Goal: Transaction & Acquisition: Book appointment/travel/reservation

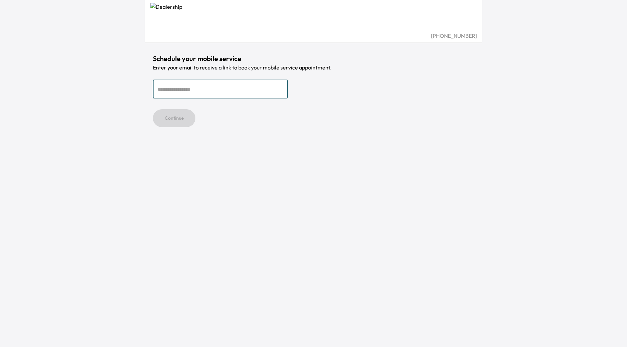
click at [218, 89] on input "email" at bounding box center [220, 89] width 135 height 19
type input "**********"
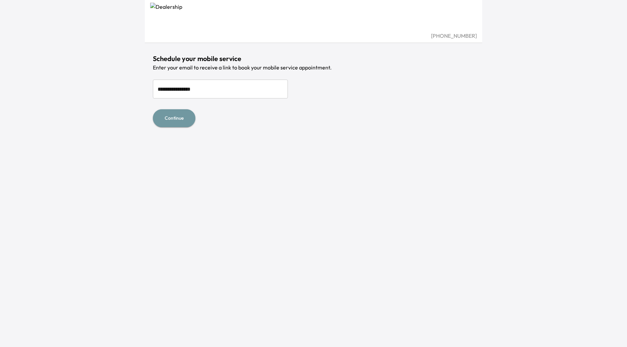
click at [185, 121] on button "Continue" at bounding box center [174, 118] width 43 height 18
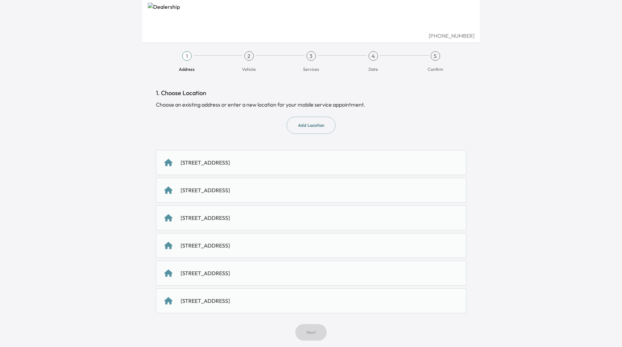
click at [333, 164] on div "[STREET_ADDRESS]" at bounding box center [311, 163] width 294 height 8
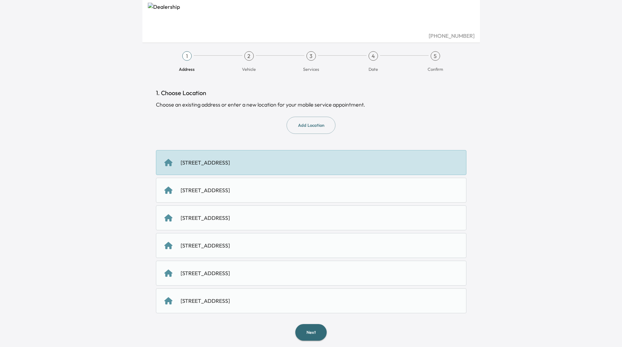
click at [315, 339] on button "Next" at bounding box center [310, 332] width 31 height 17
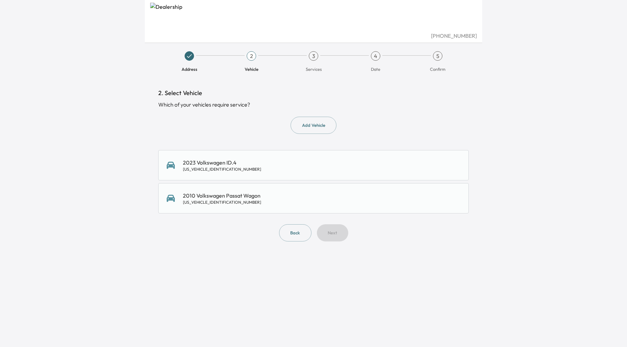
click at [271, 162] on div "2023 Volkswagen ID.4 1V2GNPE88PC006398" at bounding box center [314, 166] width 294 height 14
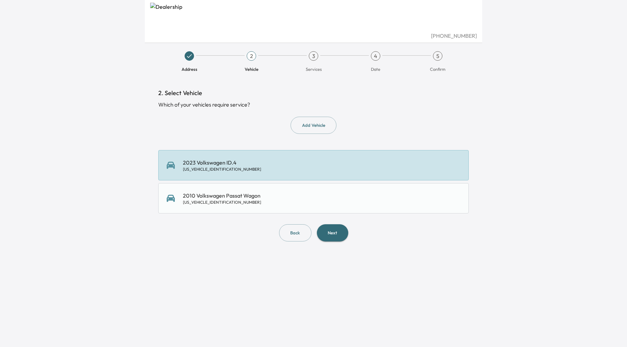
click at [338, 236] on button "Next" at bounding box center [332, 233] width 31 height 17
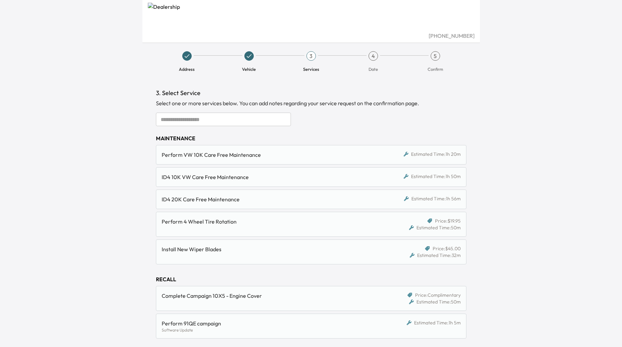
scroll to position [151, 0]
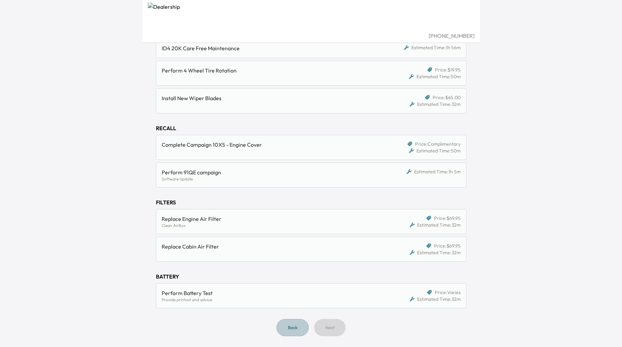
click at [282, 329] on button "Back" at bounding box center [293, 327] width 32 height 17
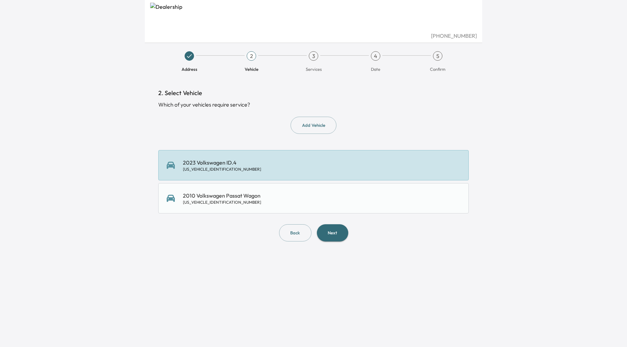
click at [233, 198] on div "2010 Volkswagen Passat Wagon [US_VEHICLE_IDENTIFICATION_NUMBER]" at bounding box center [222, 199] width 78 height 14
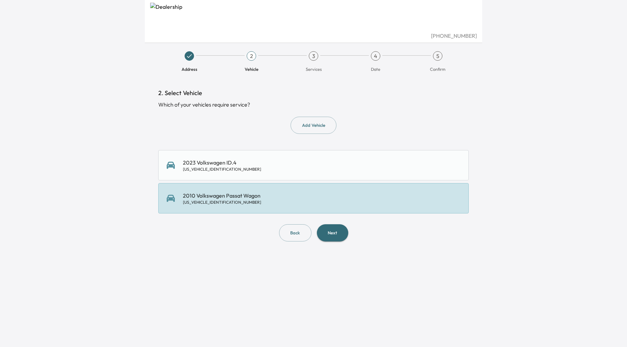
click at [341, 236] on button "Next" at bounding box center [332, 233] width 31 height 17
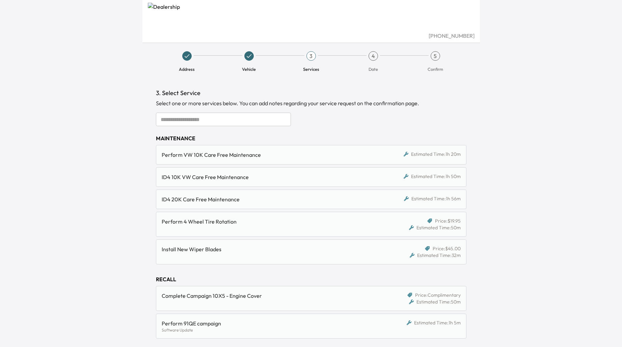
scroll to position [151, 0]
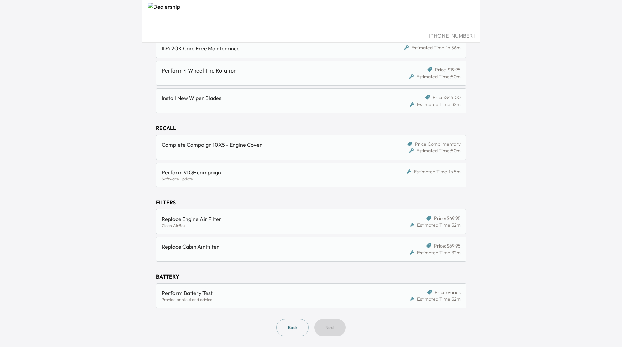
click at [289, 329] on button "Back" at bounding box center [293, 327] width 32 height 17
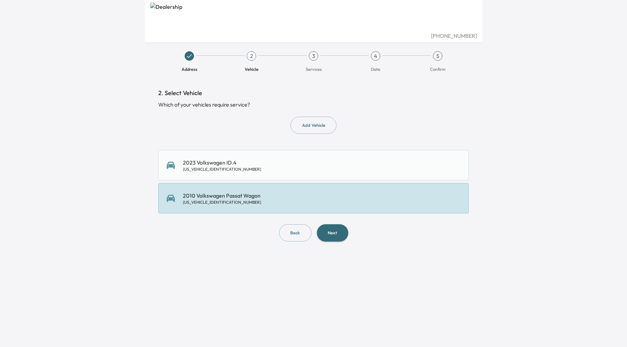
click at [231, 199] on div "2010 Volkswagen Passat Wagon [US_VEHICLE_IDENTIFICATION_NUMBER]" at bounding box center [222, 199] width 78 height 14
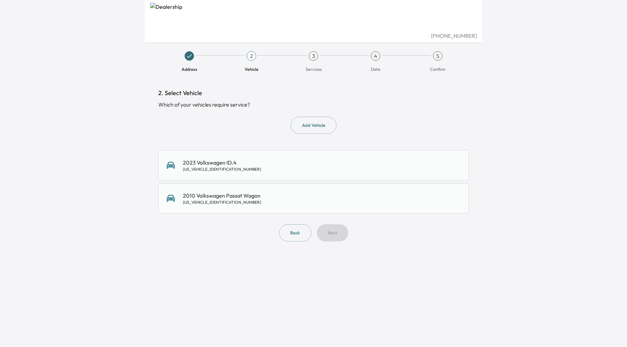
click at [278, 202] on div "2010 Volkswagen Passat Wagon [US_VEHICLE_IDENTIFICATION_NUMBER]" at bounding box center [314, 199] width 294 height 14
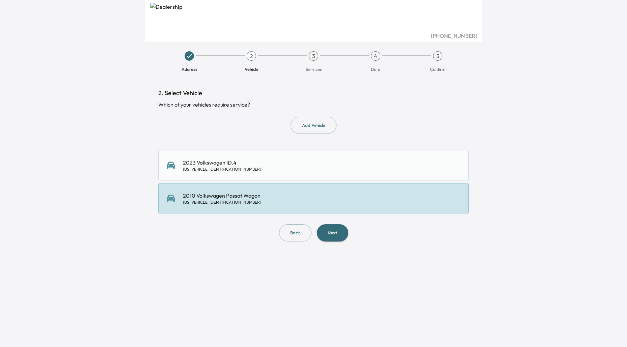
click at [340, 237] on button "Next" at bounding box center [332, 233] width 31 height 17
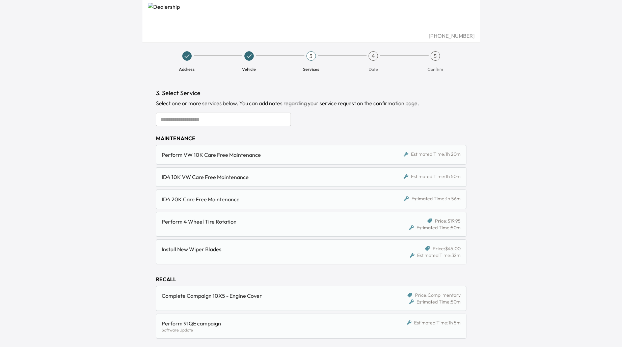
click at [229, 122] on input "text" at bounding box center [223, 120] width 135 height 14
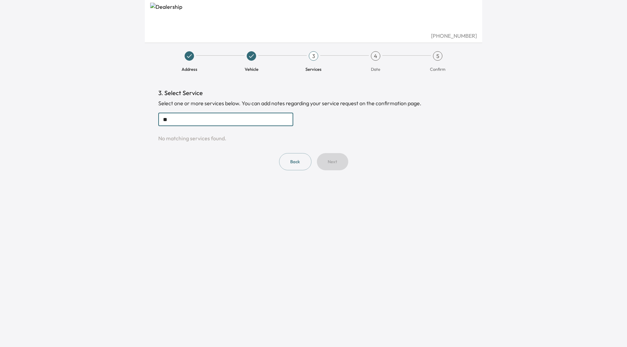
type input "*"
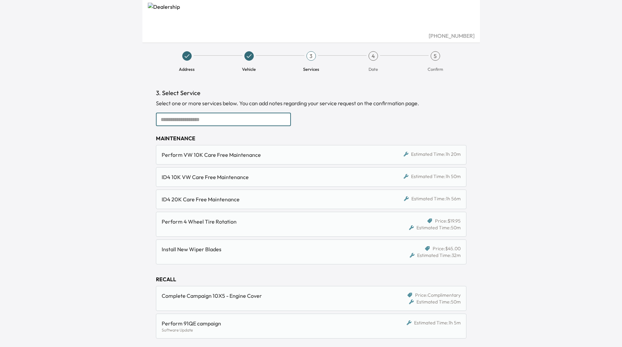
scroll to position [151, 0]
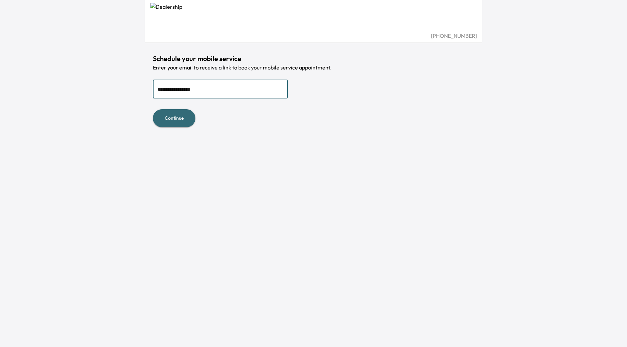
type input "**********"
click at [153, 109] on button "Continue" at bounding box center [174, 118] width 43 height 18
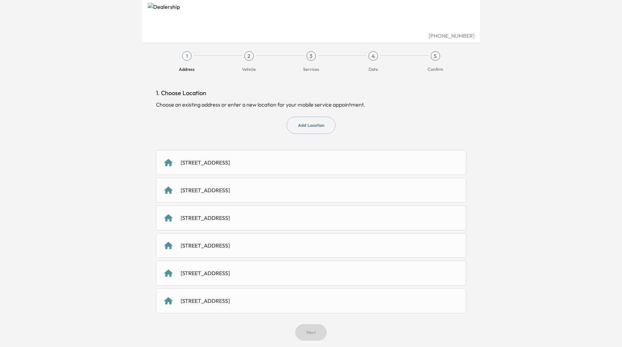
click at [230, 162] on div "[STREET_ADDRESS]" at bounding box center [205, 163] width 49 height 8
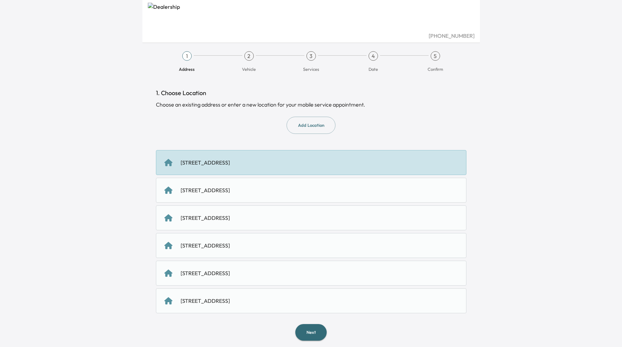
click at [310, 329] on button "Next" at bounding box center [310, 332] width 31 height 17
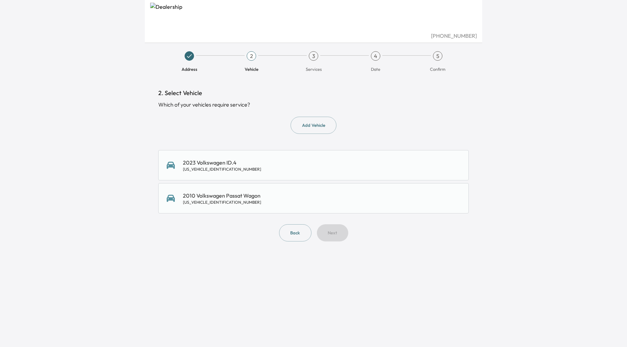
click at [260, 195] on div "2010 Volkswagen Passat Wagon [US_VEHICLE_IDENTIFICATION_NUMBER]" at bounding box center [314, 199] width 294 height 14
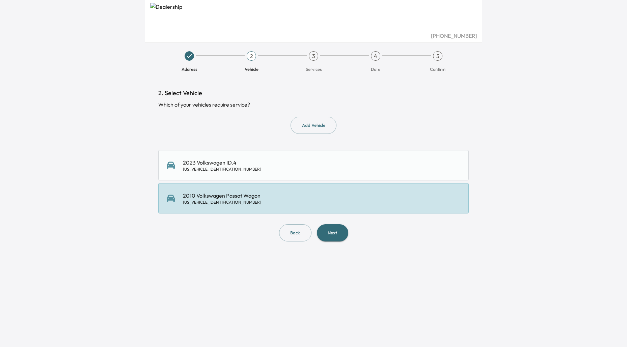
click at [325, 227] on button "Next" at bounding box center [332, 233] width 31 height 17
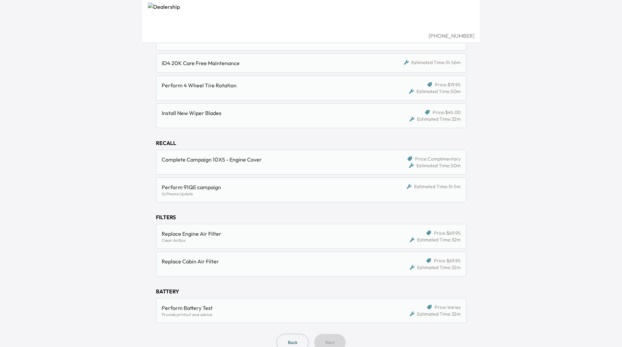
scroll to position [151, 0]
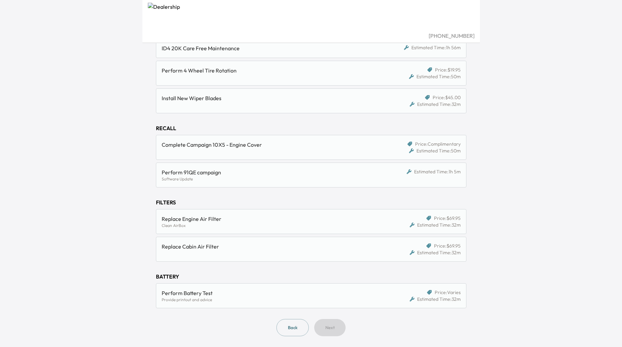
click at [213, 221] on div "Replace Engine Air Filter" at bounding box center [271, 219] width 219 height 8
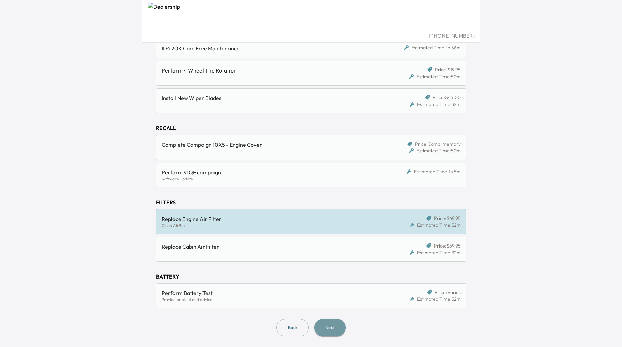
click at [327, 326] on button "Next" at bounding box center [329, 327] width 31 height 17
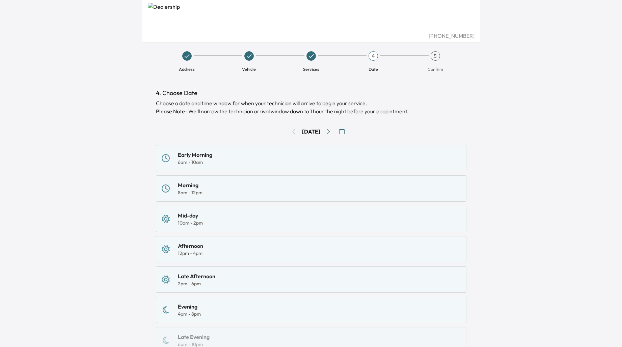
click at [247, 163] on div "Early Morning 6am - 10am" at bounding box center [311, 158] width 299 height 15
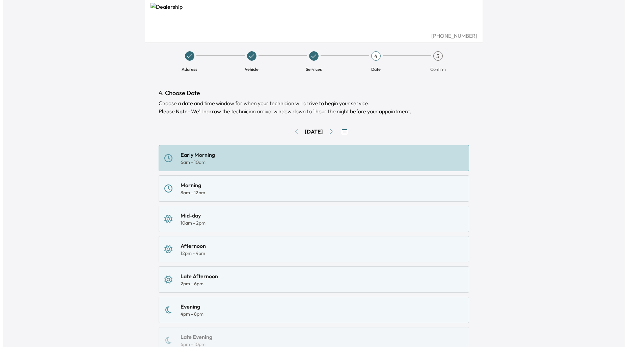
scroll to position [64, 0]
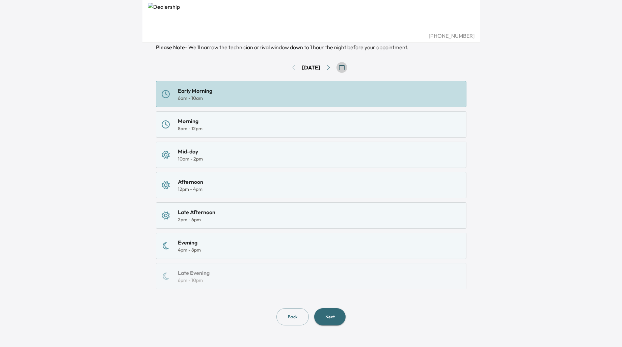
click at [346, 71] on button "button" at bounding box center [342, 67] width 11 height 11
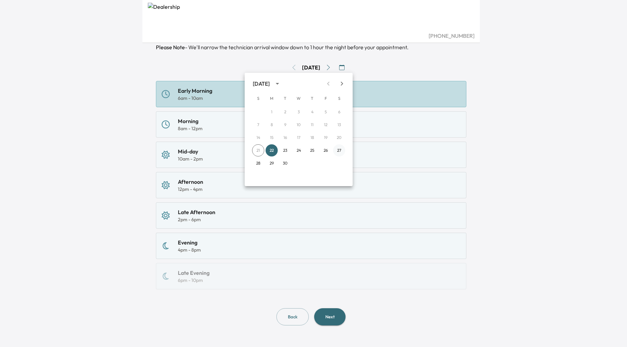
click at [337, 150] on button "27" at bounding box center [339, 151] width 12 height 12
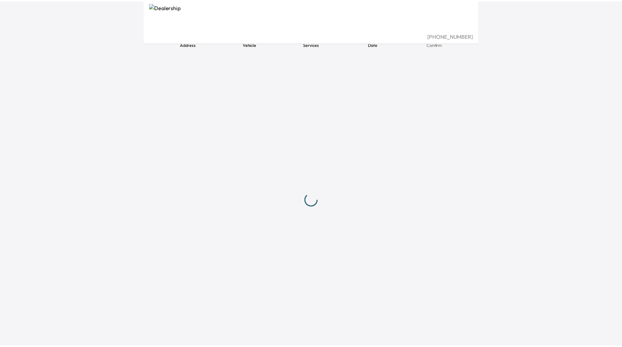
scroll to position [25, 0]
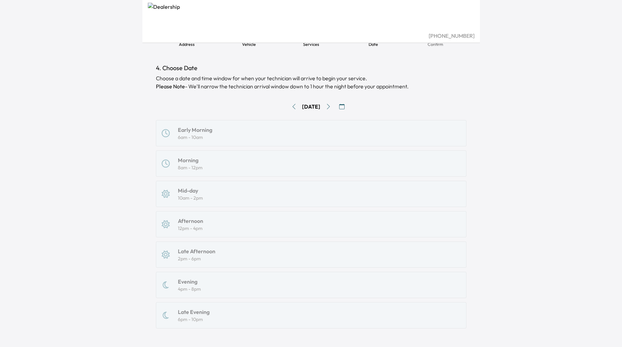
click at [204, 136] on div "Early Morning 6am - 10am Morning 8am - 12pm Mid-day 10am - 2pm Afternoon 12pm -…" at bounding box center [311, 224] width 311 height 209
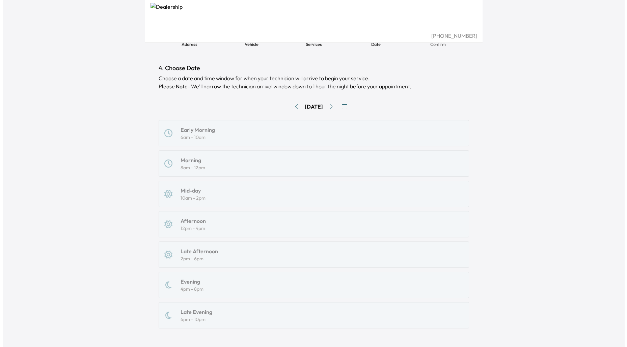
scroll to position [64, 0]
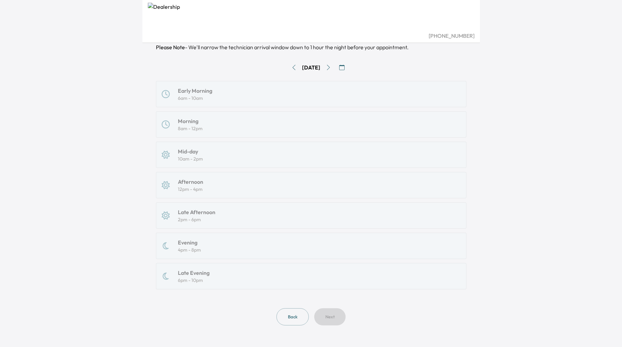
click at [353, 66] on div "[DATE]" at bounding box center [311, 67] width 311 height 11
click at [347, 69] on button "button" at bounding box center [342, 67] width 11 height 11
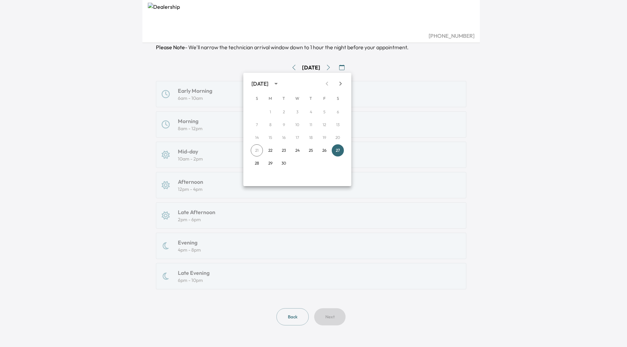
click at [339, 80] on icon "Next month" at bounding box center [341, 84] width 8 height 8
click at [339, 110] on button "4" at bounding box center [338, 112] width 12 height 12
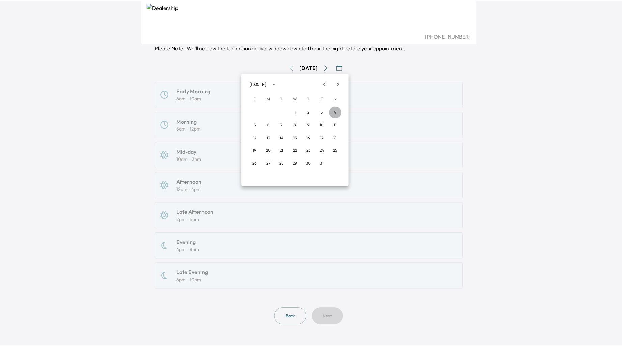
scroll to position [25, 0]
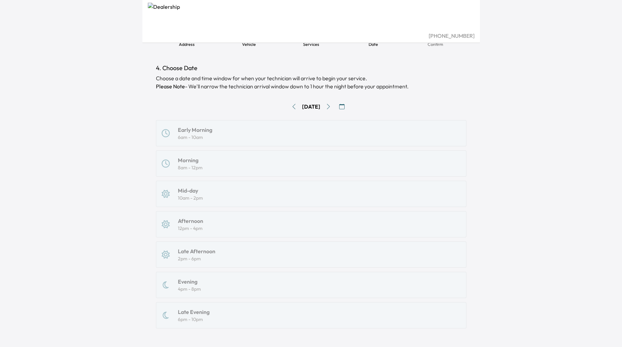
drag, startPoint x: 253, startPoint y: 127, endPoint x: 268, endPoint y: 126, distance: 15.2
click at [253, 127] on div "Early Morning 6am - 10am Morning 8am - 12pm Mid-day 10am - 2pm Afternoon 12pm -…" at bounding box center [311, 224] width 311 height 209
click at [344, 107] on icon "button" at bounding box center [341, 106] width 5 height 5
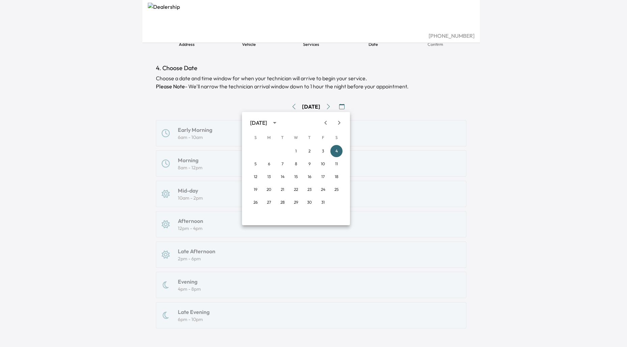
click at [324, 126] on icon "Previous month" at bounding box center [326, 123] width 8 height 8
click at [322, 188] on button "26" at bounding box center [323, 190] width 12 height 12
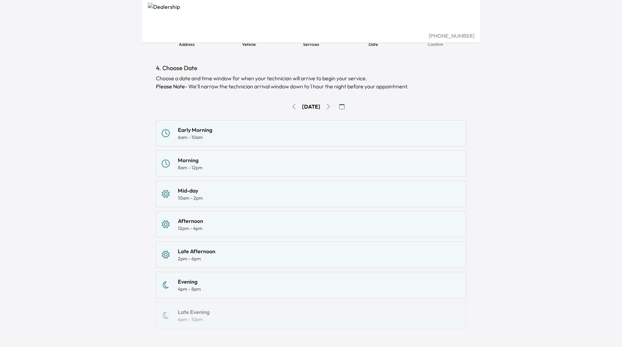
click at [227, 131] on div "Early Morning 6am - 10am" at bounding box center [311, 133] width 299 height 15
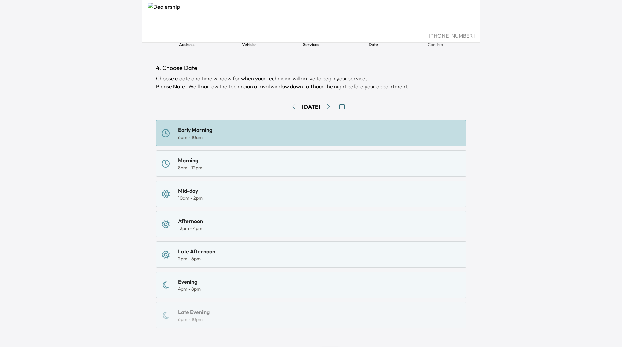
scroll to position [64, 0]
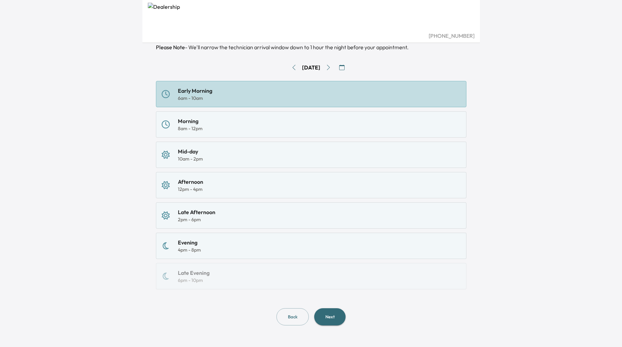
click at [339, 314] on button "Next" at bounding box center [329, 317] width 31 height 17
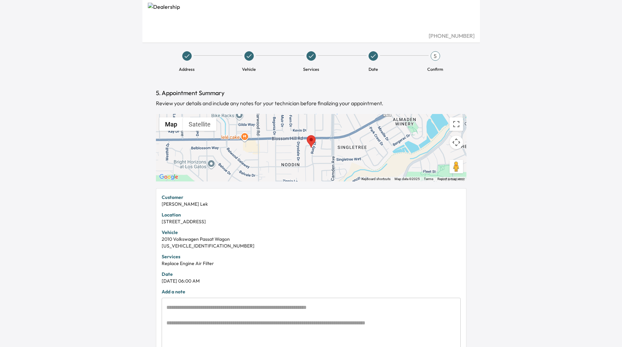
scroll to position [74, 0]
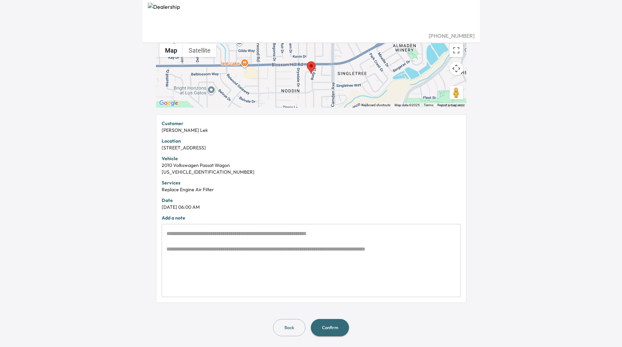
click at [284, 328] on button "Back" at bounding box center [289, 327] width 32 height 17
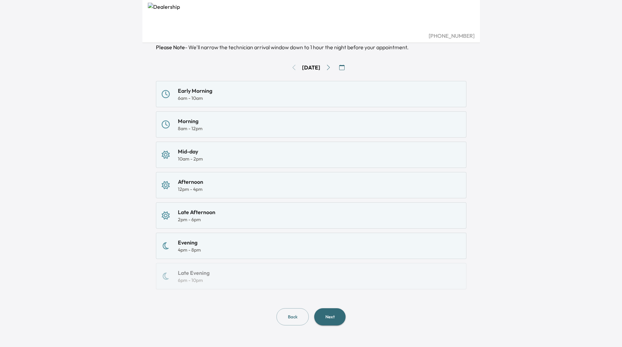
click at [287, 318] on button "Back" at bounding box center [293, 317] width 32 height 17
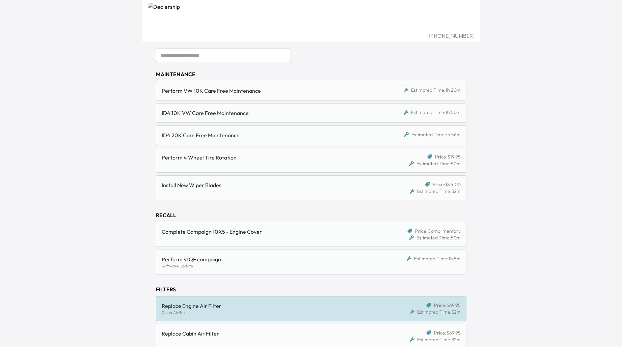
scroll to position [151, 0]
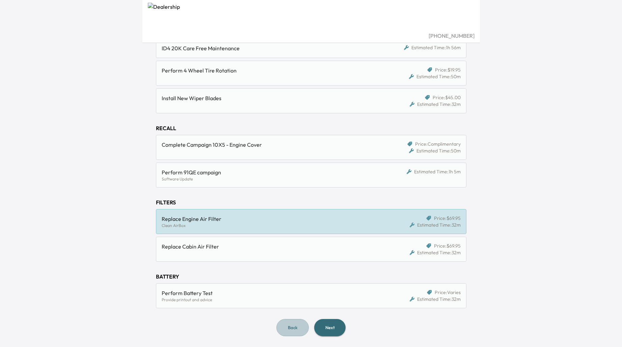
click at [295, 332] on button "Back" at bounding box center [293, 327] width 32 height 17
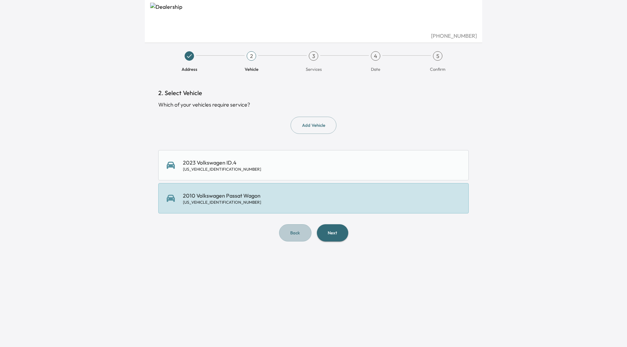
click at [295, 234] on button "Back" at bounding box center [295, 233] width 32 height 17
